Goal: Task Accomplishment & Management: Use online tool/utility

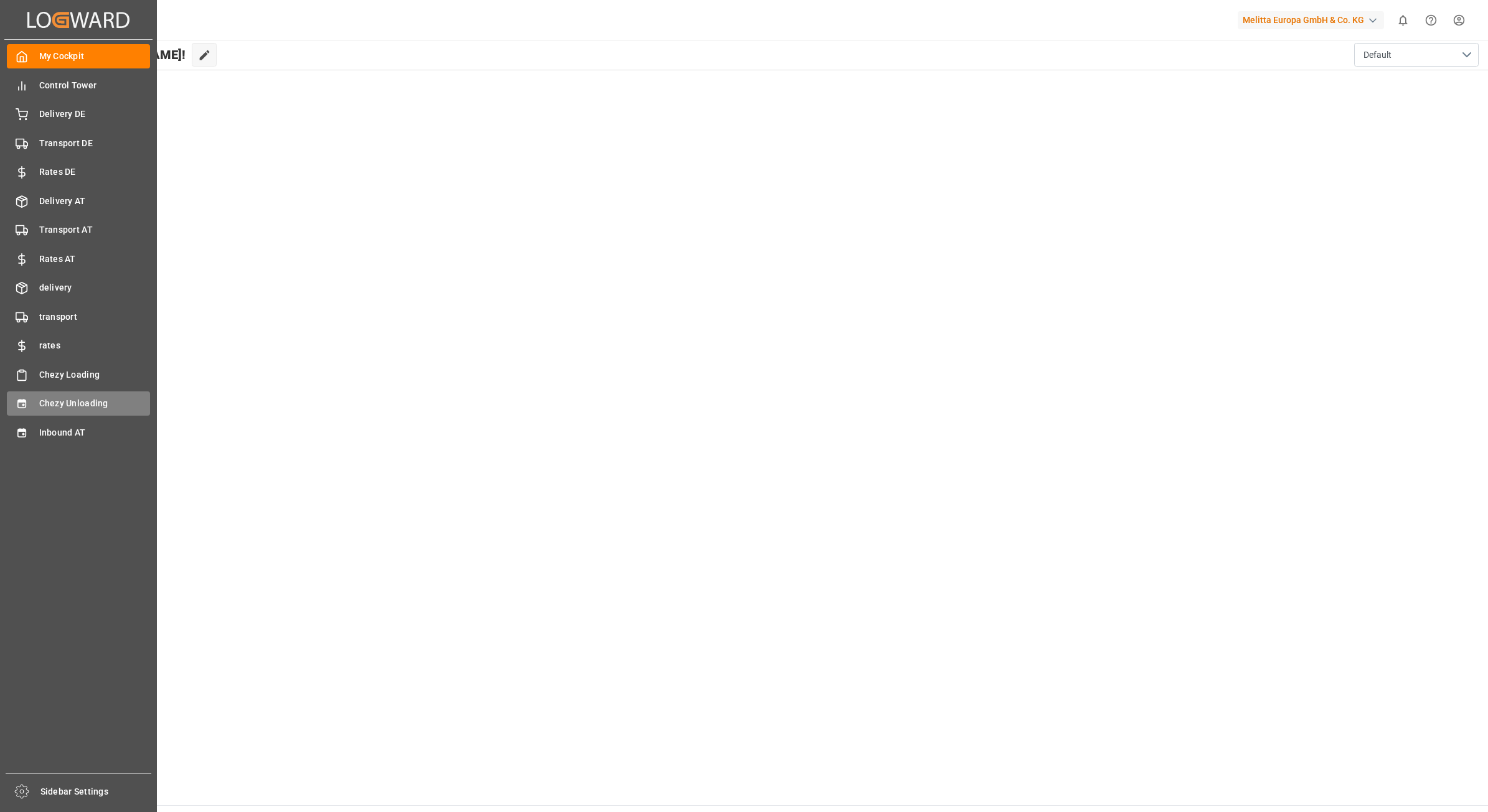
click at [25, 402] on icon at bounding box center [21, 404] width 8 height 9
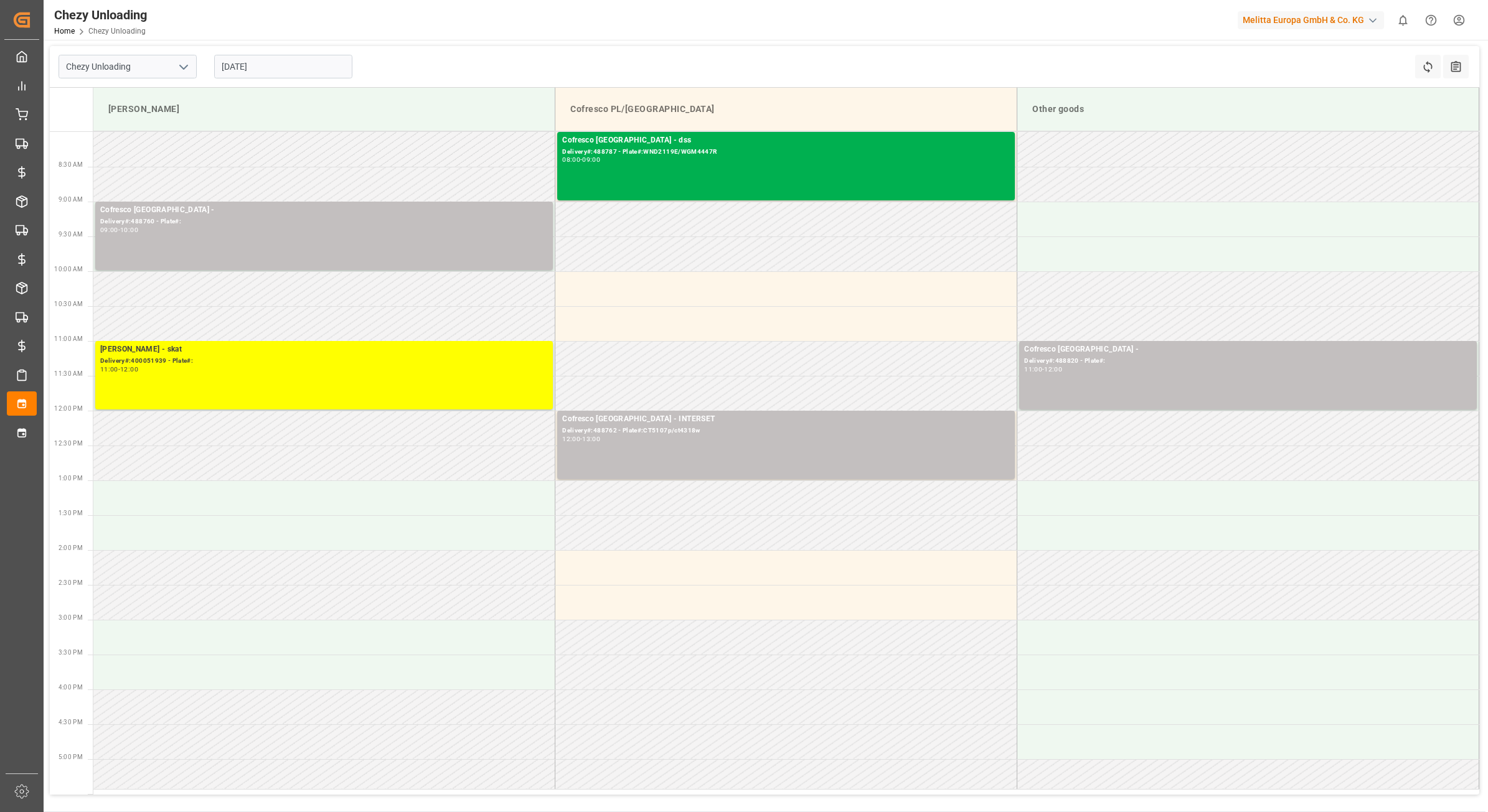
click at [254, 69] on input "[DATE]" at bounding box center [283, 66] width 139 height 24
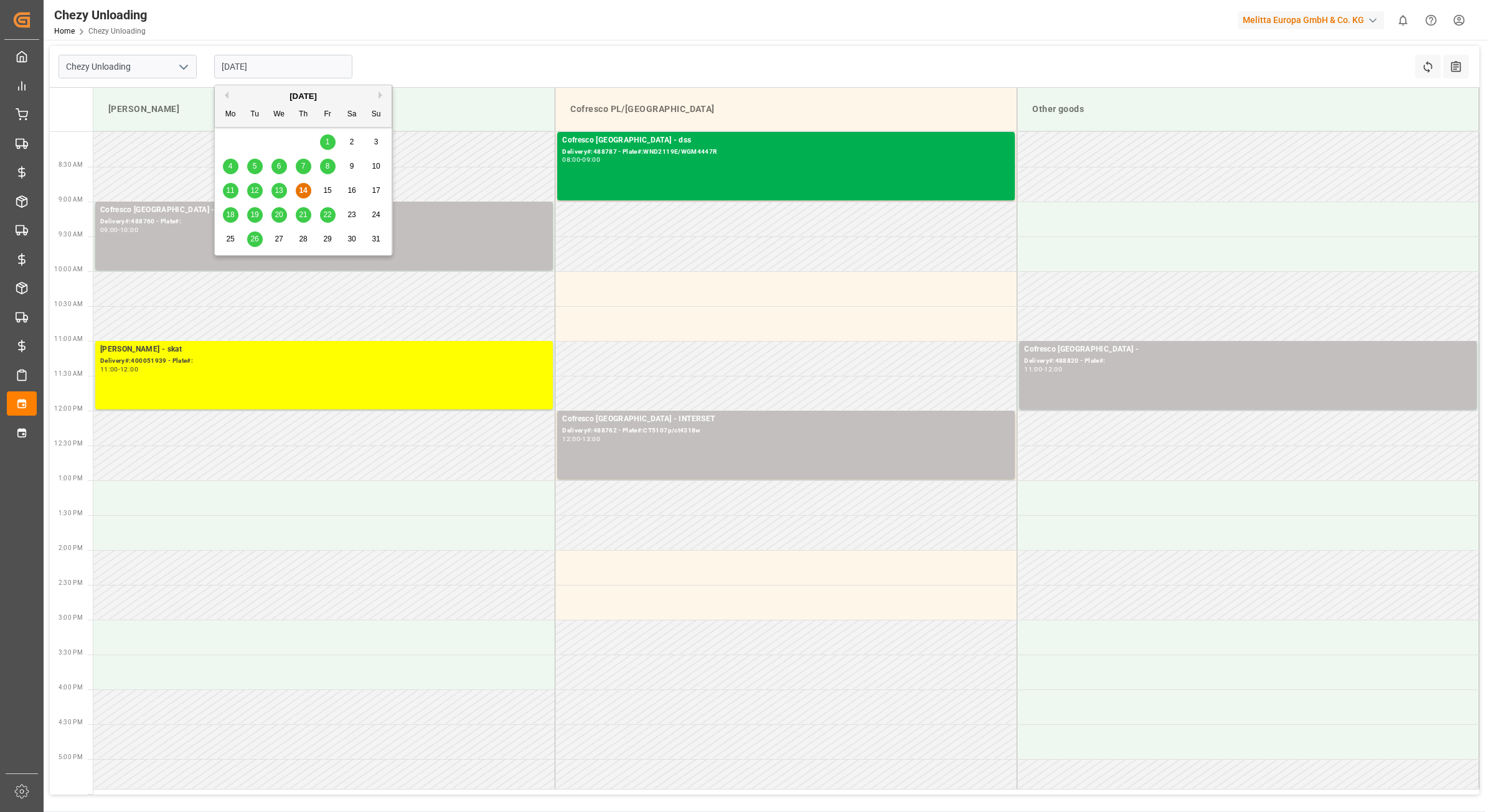
click at [278, 212] on span "20" at bounding box center [278, 214] width 8 height 9
type input "[DATE]"
